Goal: Task Accomplishment & Management: Complete application form

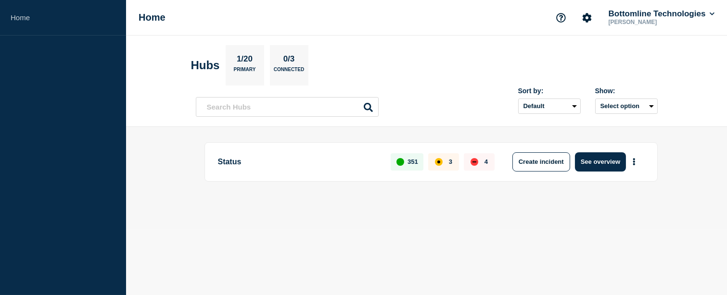
click at [603, 157] on button "See overview" at bounding box center [600, 162] width 51 height 19
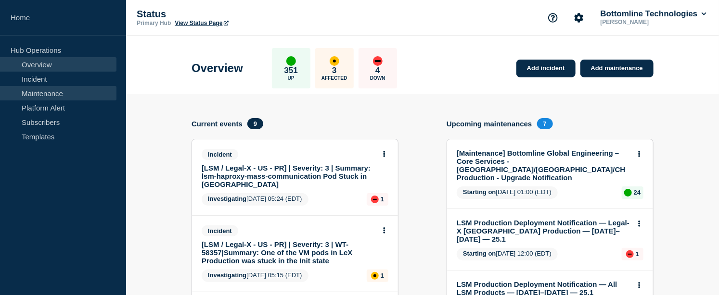
click at [39, 91] on link "Maintenance" at bounding box center [58, 93] width 116 height 14
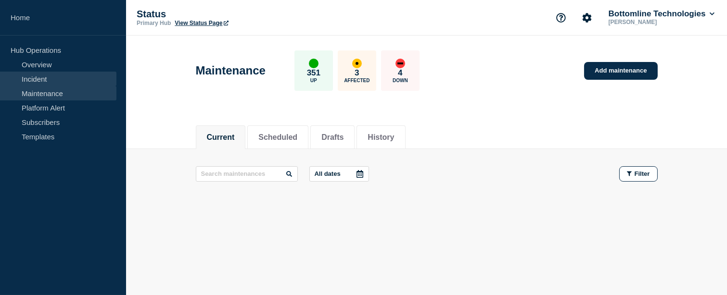
click at [40, 80] on link "Incident" at bounding box center [58, 79] width 116 height 14
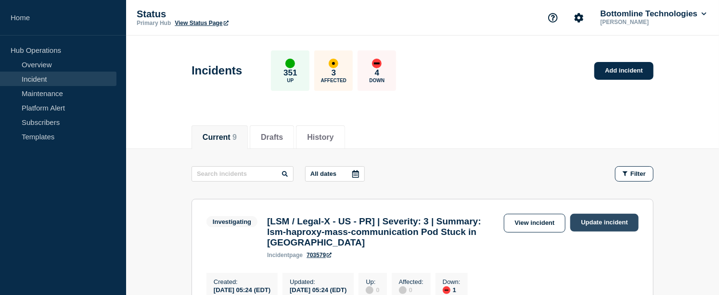
click at [602, 219] on link "Update incident" at bounding box center [604, 223] width 68 height 18
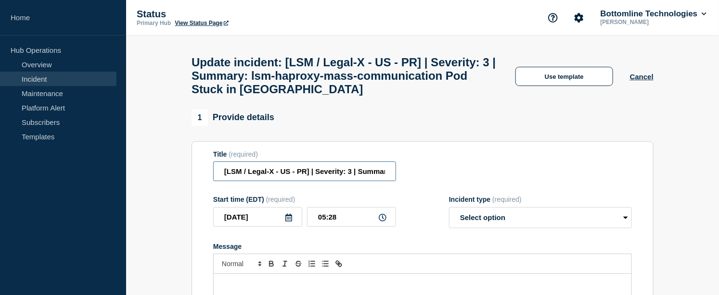
click at [357, 181] on input "[LSM / Legal-X - US - PR] | Severity: 3 | Summary: lsm-haproxy-mass-communicati…" at bounding box center [304, 172] width 183 height 20
paste input "WT-58358"
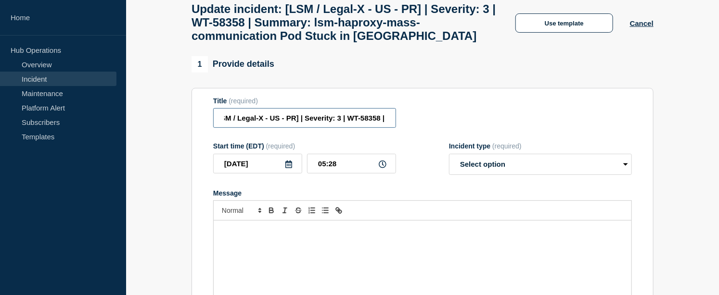
scroll to position [107, 0]
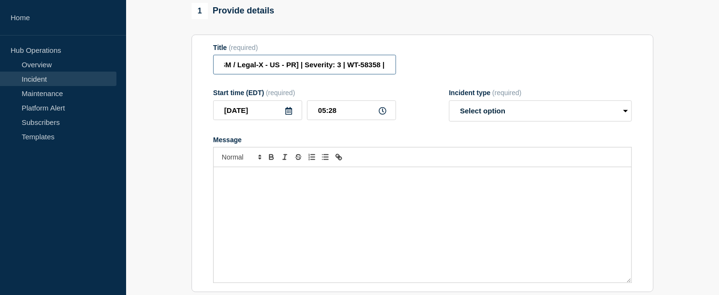
type input "[LSM / Legal-X - US - PR] | Severity: 3 | WT-58358 | Summary: lsm-haproxy-mass-…"
click at [514, 122] on select "Select option Investigating Identified Monitoring Resolved" at bounding box center [540, 111] width 183 height 21
select select "identified"
click at [449, 109] on select "Select option Investigating Identified Monitoring Resolved" at bounding box center [540, 111] width 183 height 21
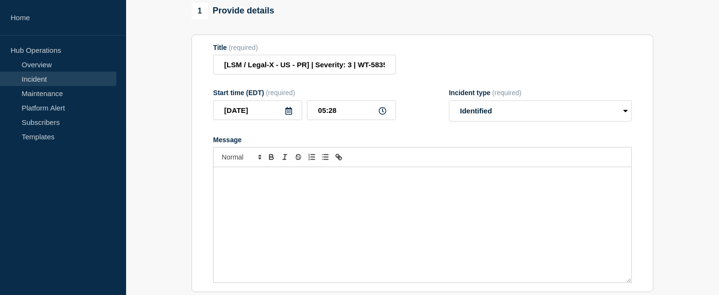
click at [350, 193] on div "Message" at bounding box center [423, 224] width 418 height 115
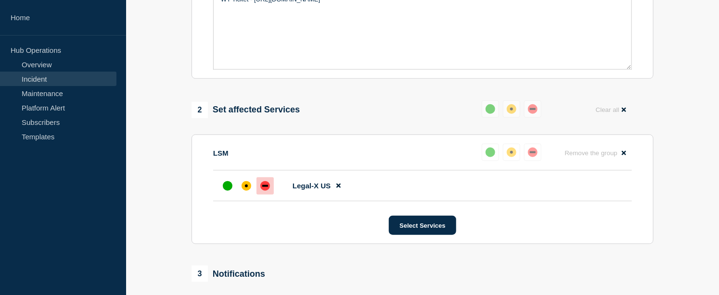
scroll to position [427, 0]
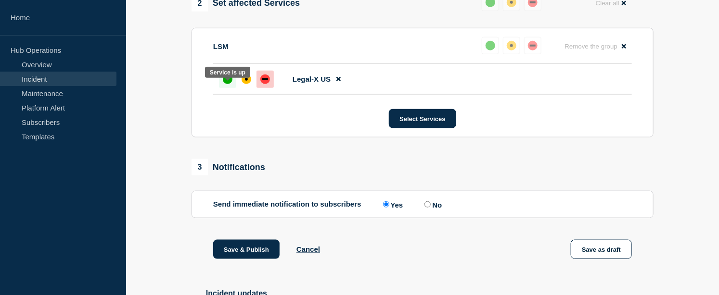
click at [229, 84] on div "up" at bounding box center [228, 80] width 10 height 10
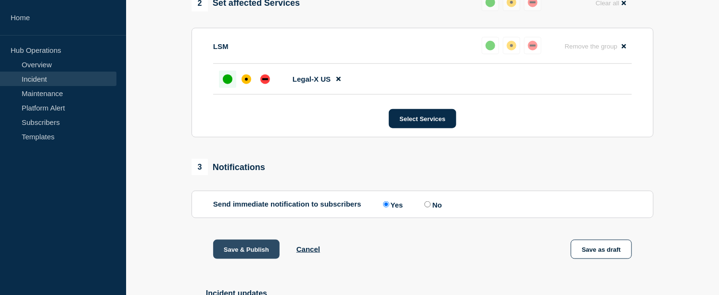
click at [244, 259] on button "Save & Publish" at bounding box center [246, 249] width 66 height 19
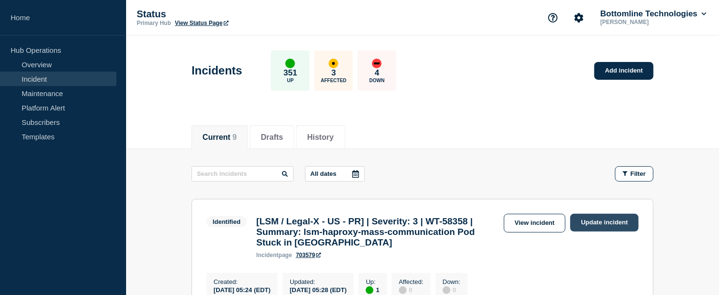
click at [589, 223] on link "Update incident" at bounding box center [604, 223] width 68 height 18
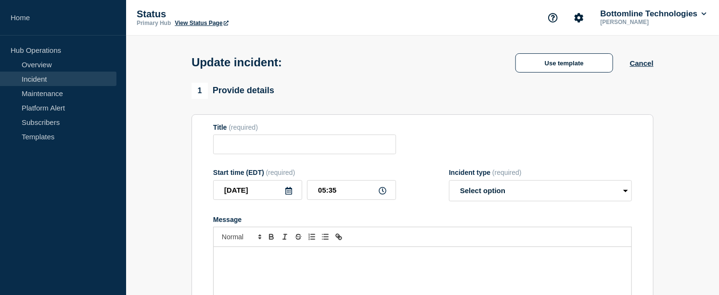
type input "[LSM / Legal-X - US - PR] | Severity: 3 | WT-58358 | Summary: lsm-haproxy-mass-…"
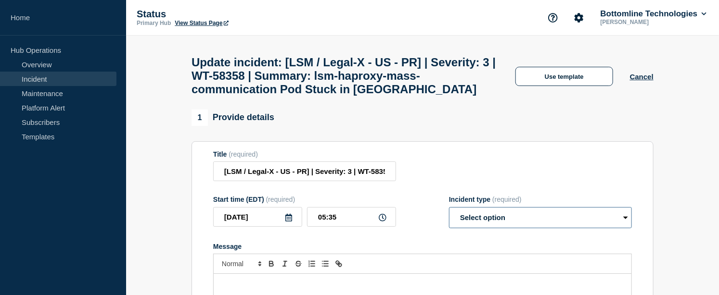
click at [473, 229] on select "Select option Investigating Identified Monitoring Resolved" at bounding box center [540, 217] width 183 height 21
select select "resolved"
click at [449, 216] on select "Select option Investigating Identified Monitoring Resolved" at bounding box center [540, 217] width 183 height 21
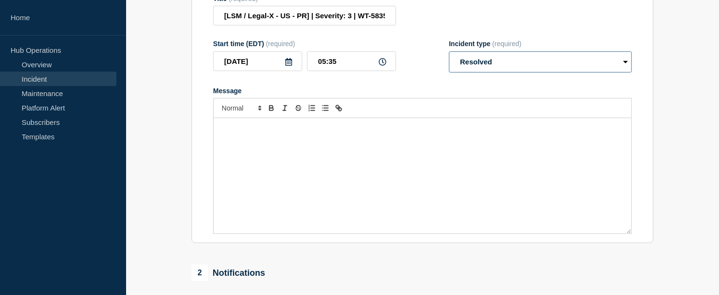
scroll to position [164, 0]
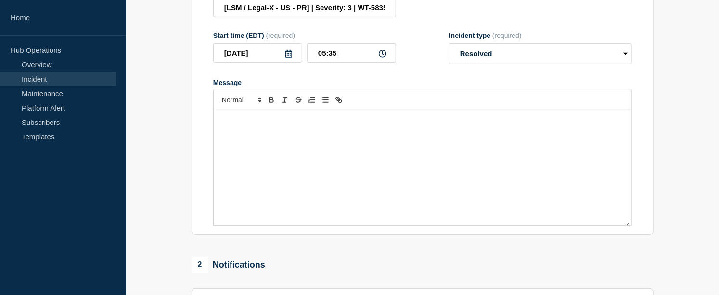
click at [330, 156] on div "Message" at bounding box center [423, 167] width 418 height 115
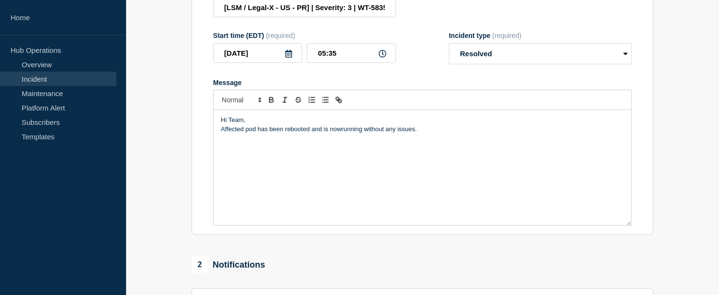
click at [341, 134] on p "Affected pod has been rebooted and is nowrunning without any issues." at bounding box center [422, 129] width 403 height 9
click at [425, 134] on p "Affected pod has been rebooted and is now running without any issues." at bounding box center [422, 129] width 403 height 9
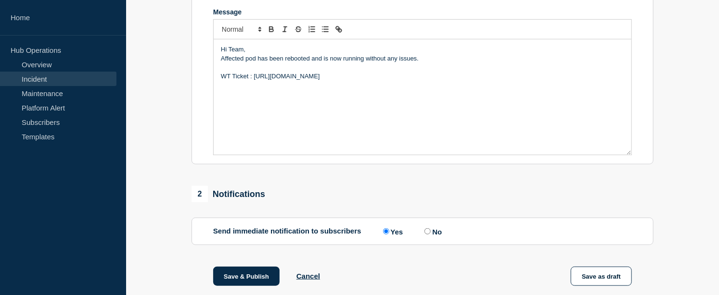
scroll to position [234, 0]
click at [221, 64] on p "Affected pod has been rebooted and is now running without any issues." at bounding box center [422, 59] width 403 height 9
drag, startPoint x: 290, startPoint y: 66, endPoint x: 300, endPoint y: 67, distance: 10.2
click at [300, 64] on p "Affected pod has been rebooted and is now running without any issues." at bounding box center [422, 59] width 403 height 9
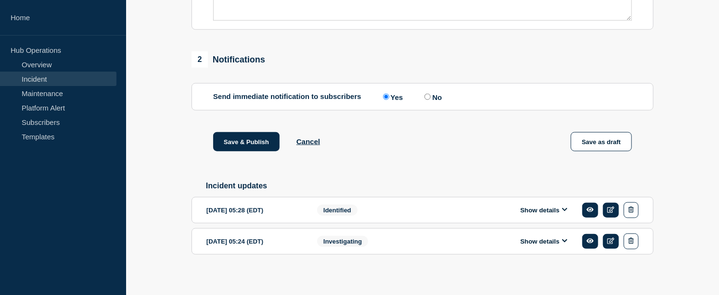
scroll to position [371, 0]
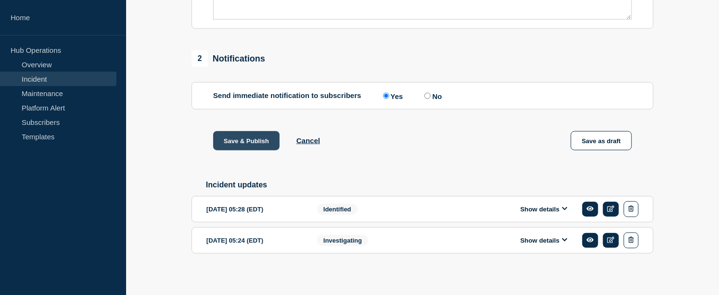
click at [256, 151] on button "Save & Publish" at bounding box center [246, 140] width 66 height 19
